Goal: Transaction & Acquisition: Purchase product/service

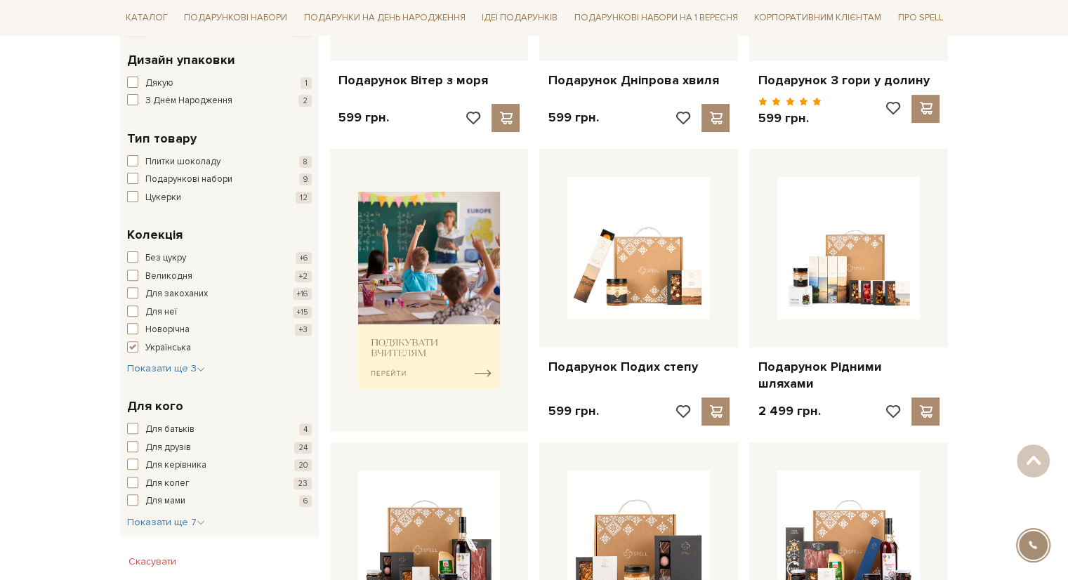
scroll to position [409, 0]
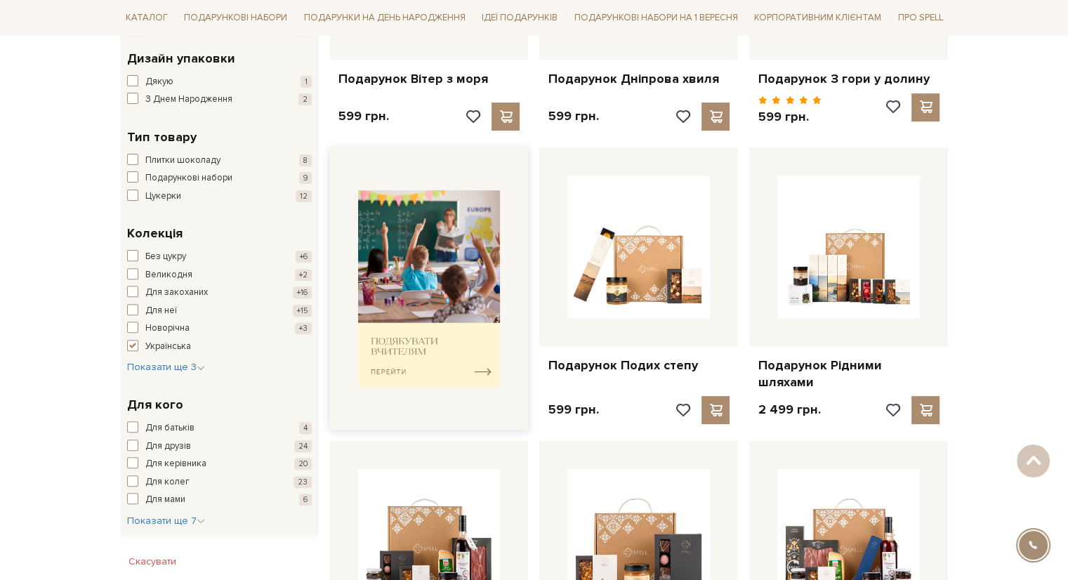
click at [407, 348] on img at bounding box center [429, 288] width 143 height 197
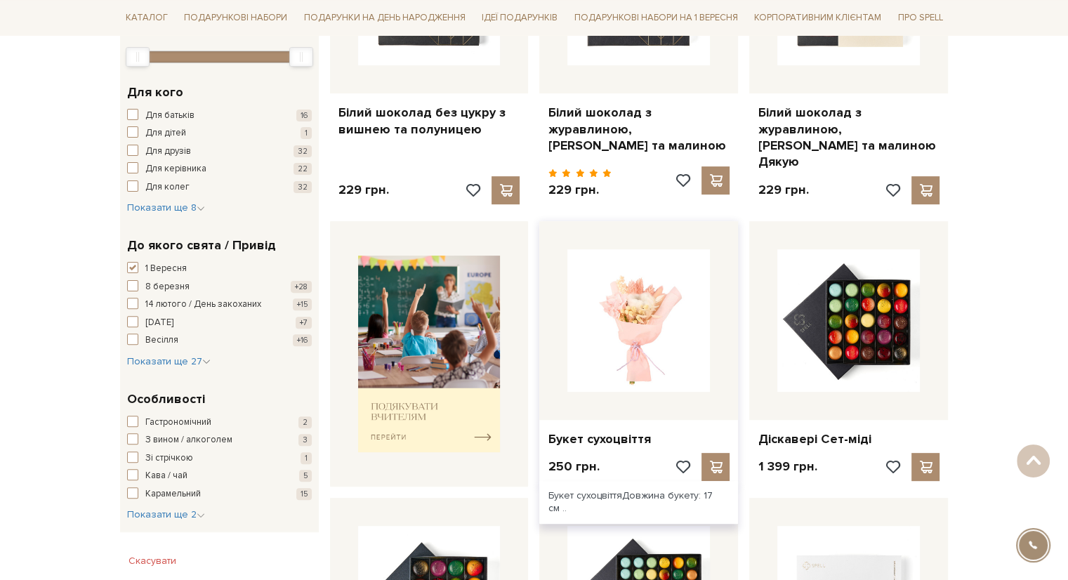
scroll to position [373, 0]
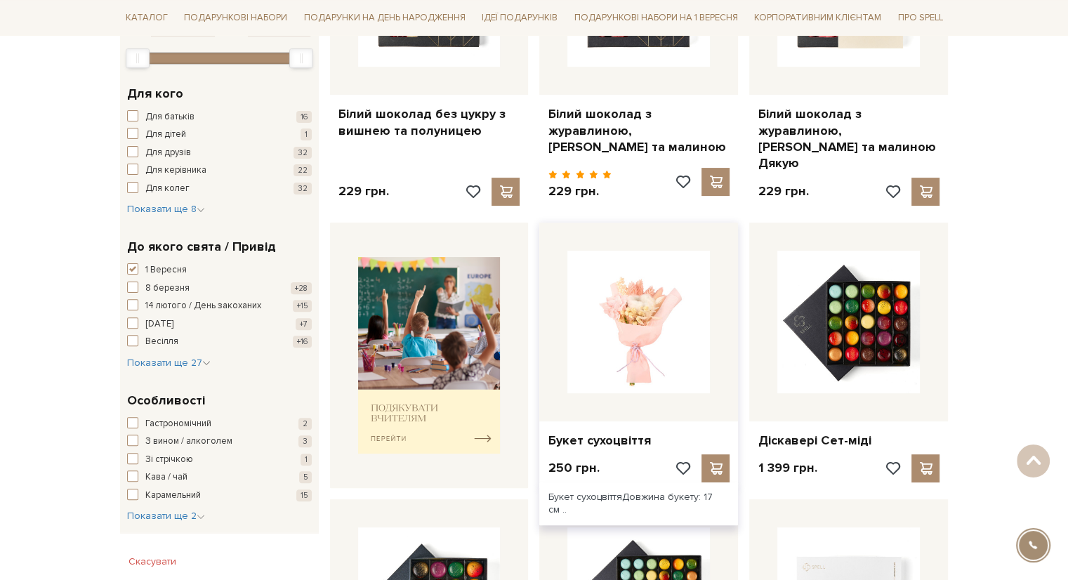
click at [658, 315] on img at bounding box center [638, 322] width 143 height 143
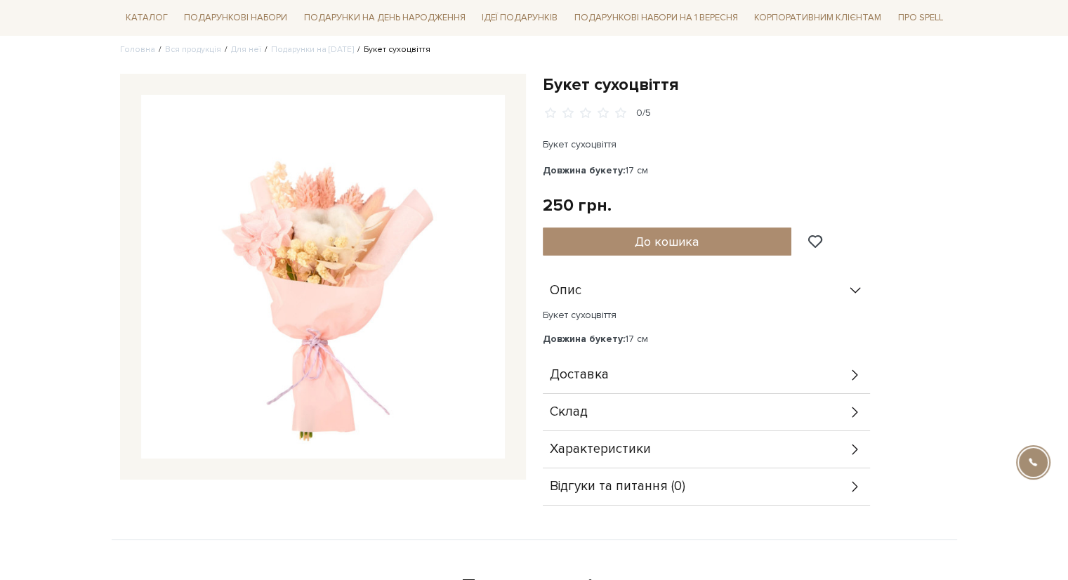
scroll to position [112, 0]
click at [856, 377] on icon at bounding box center [854, 373] width 15 height 15
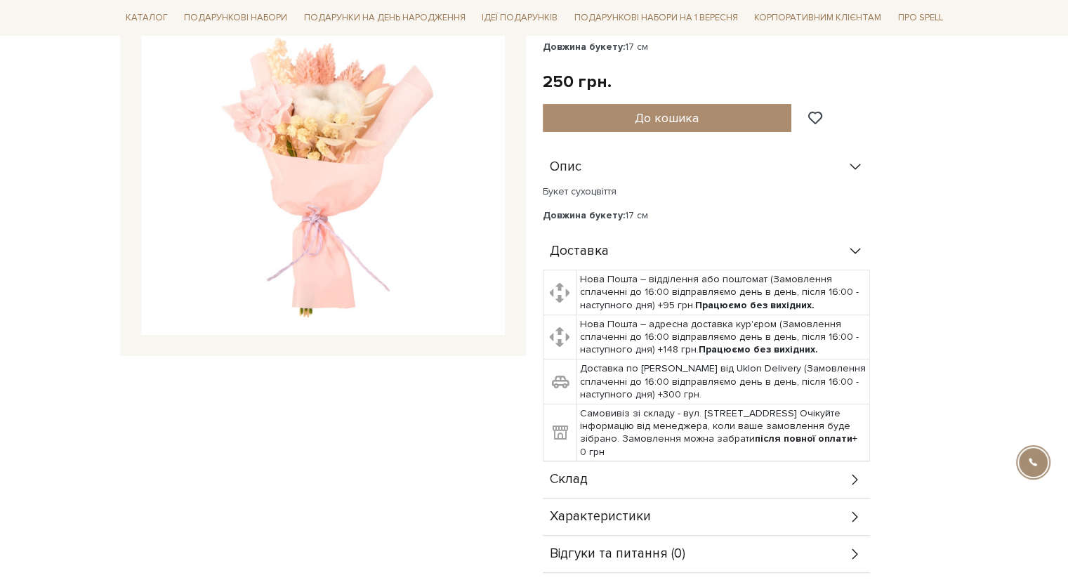
scroll to position [236, 0]
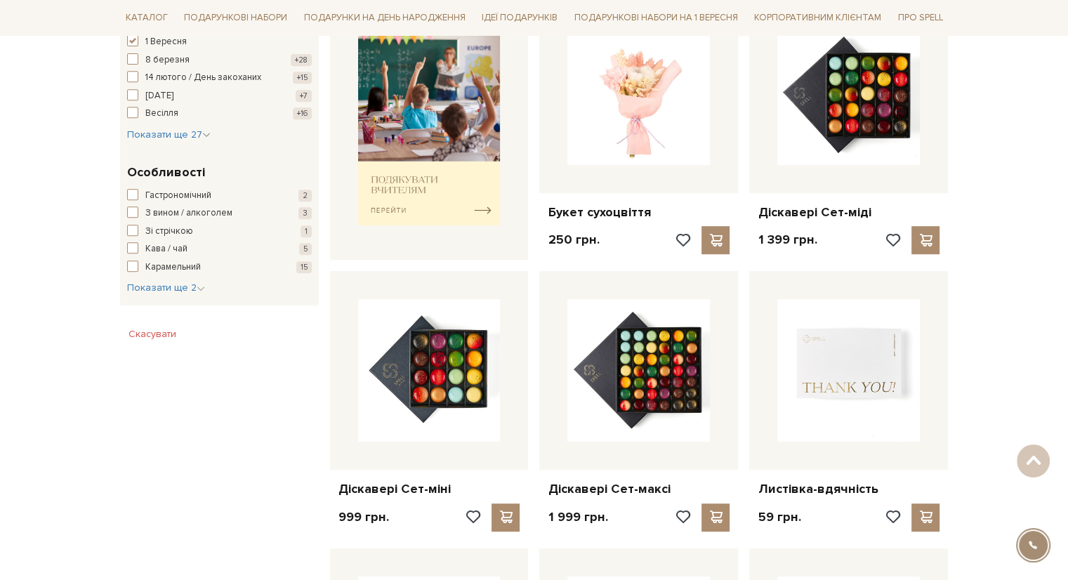
scroll to position [601, 0]
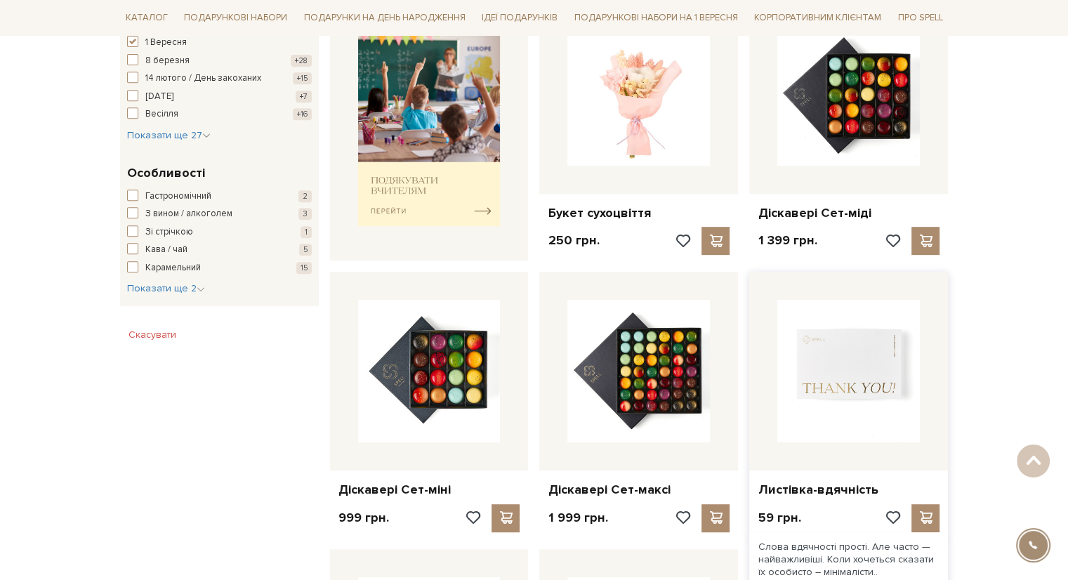
click at [884, 363] on img at bounding box center [848, 371] width 143 height 143
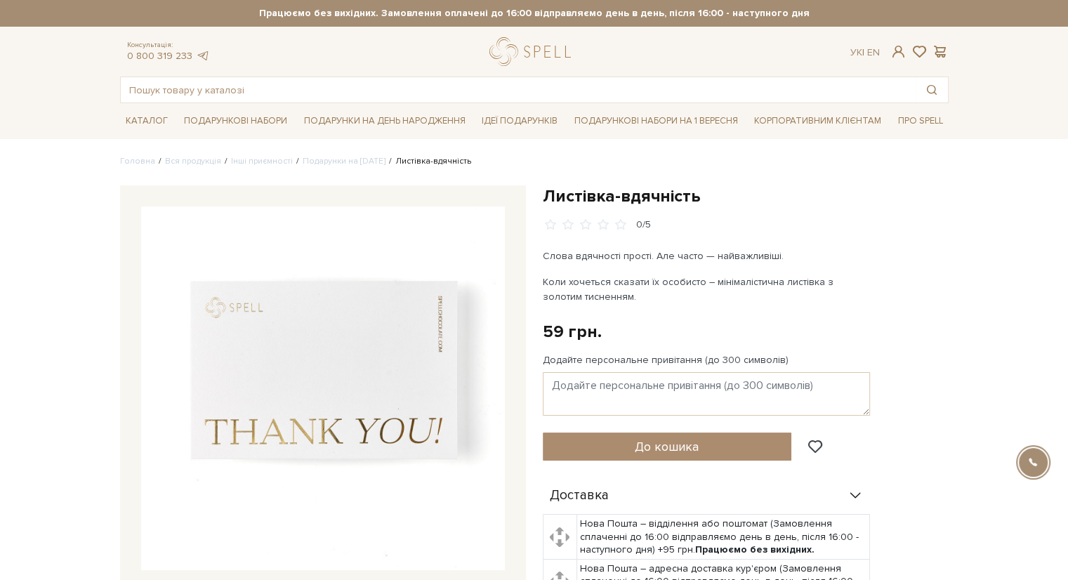
click at [310, 340] on img at bounding box center [323, 388] width 364 height 364
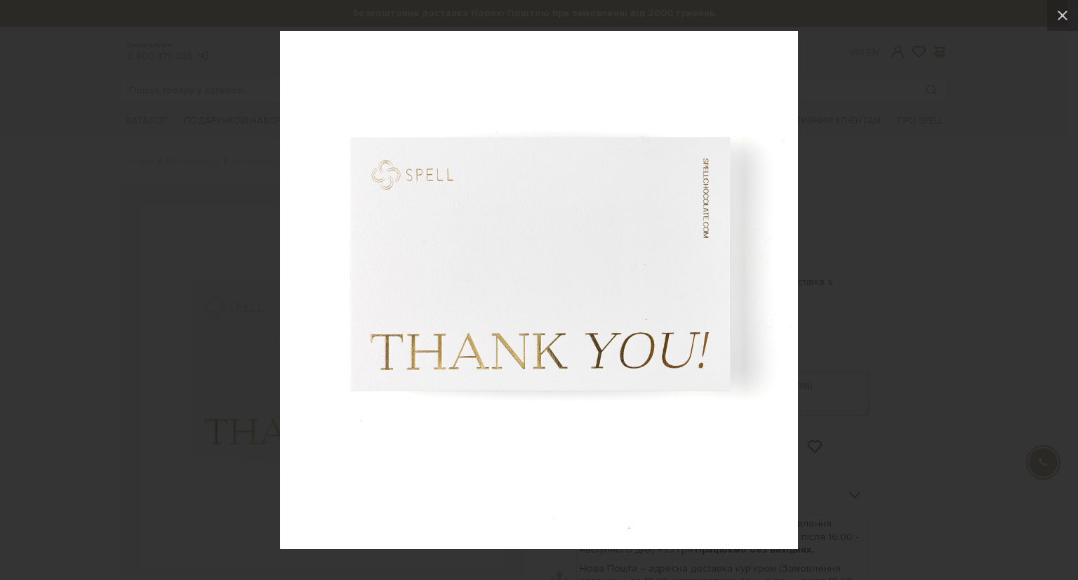
click at [1031, 275] on div at bounding box center [539, 290] width 1078 height 580
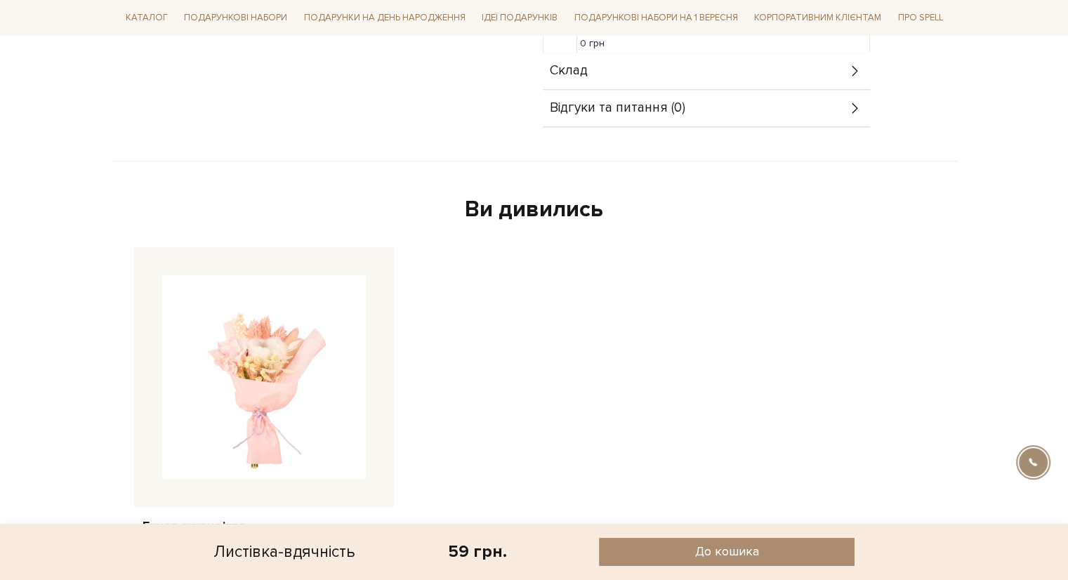
scroll to position [654, 0]
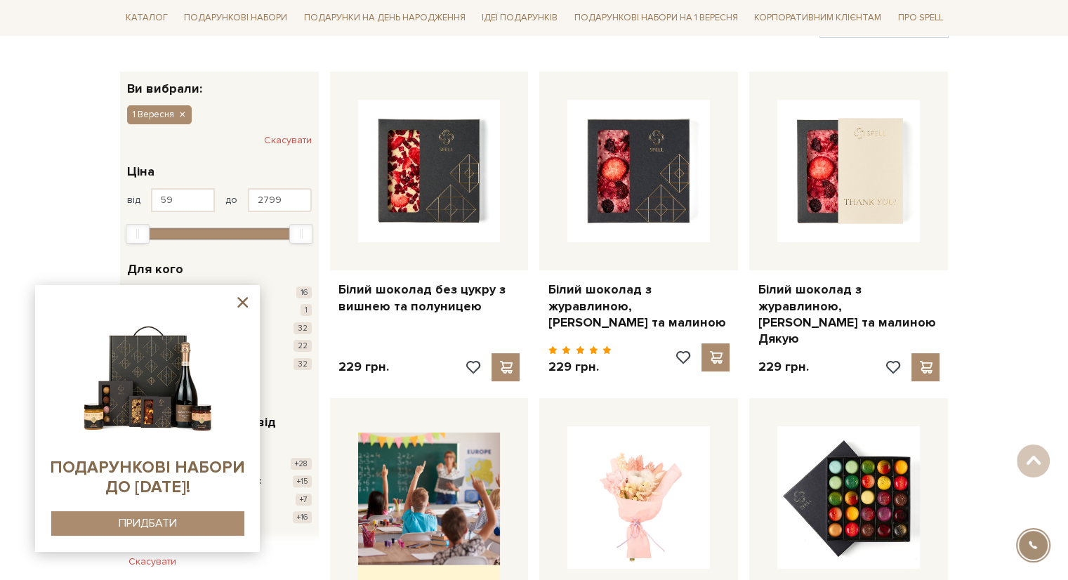
scroll to position [197, 0]
